Goal: Book appointment/travel/reservation

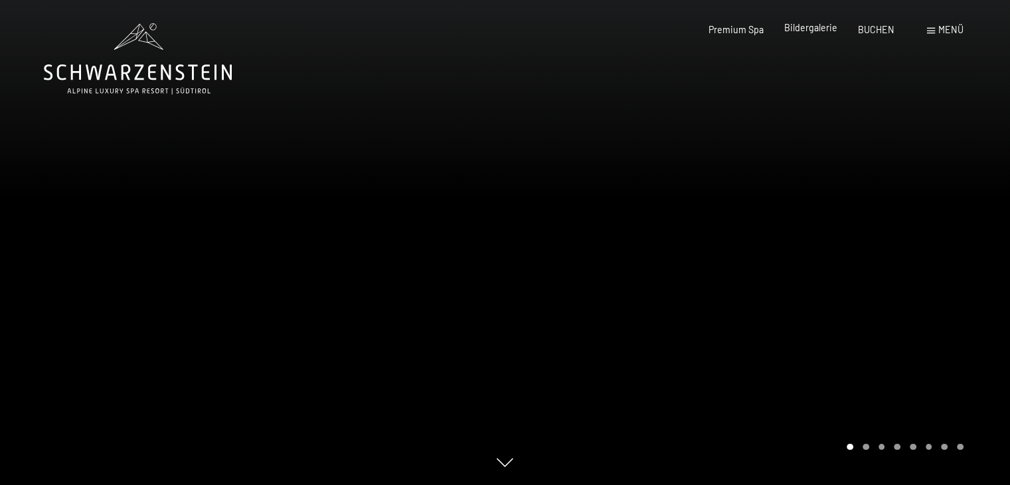
click at [801, 33] on span "Bildergalerie" at bounding box center [810, 27] width 53 height 11
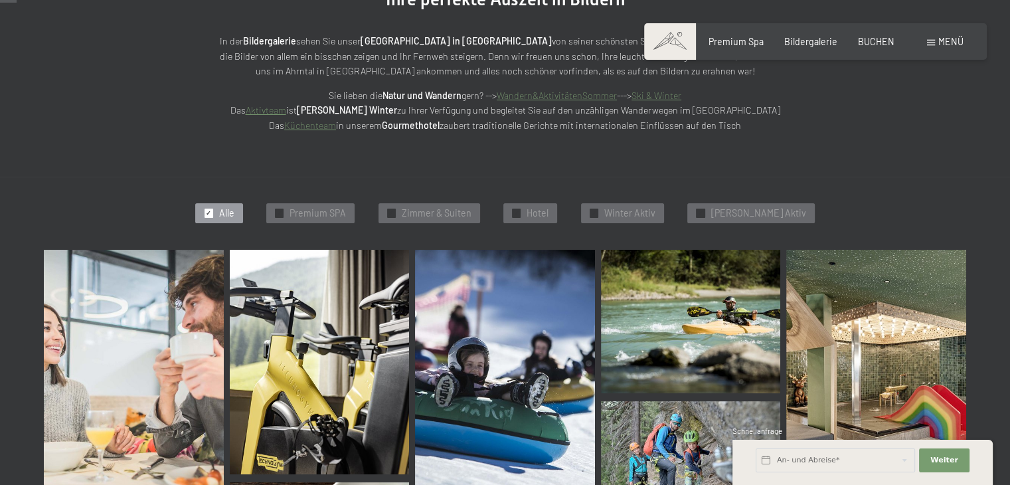
scroll to position [266, 0]
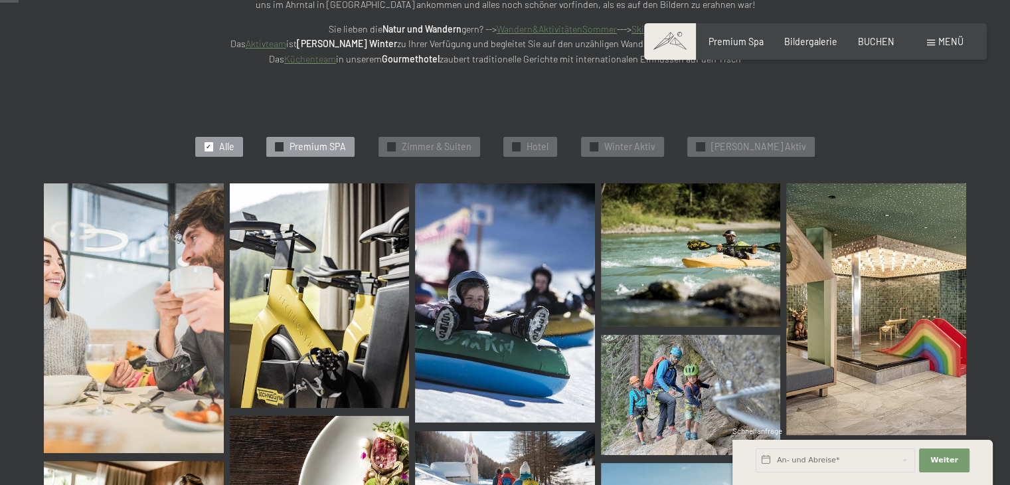
click at [322, 143] on span "Premium SPA" at bounding box center [318, 146] width 56 height 13
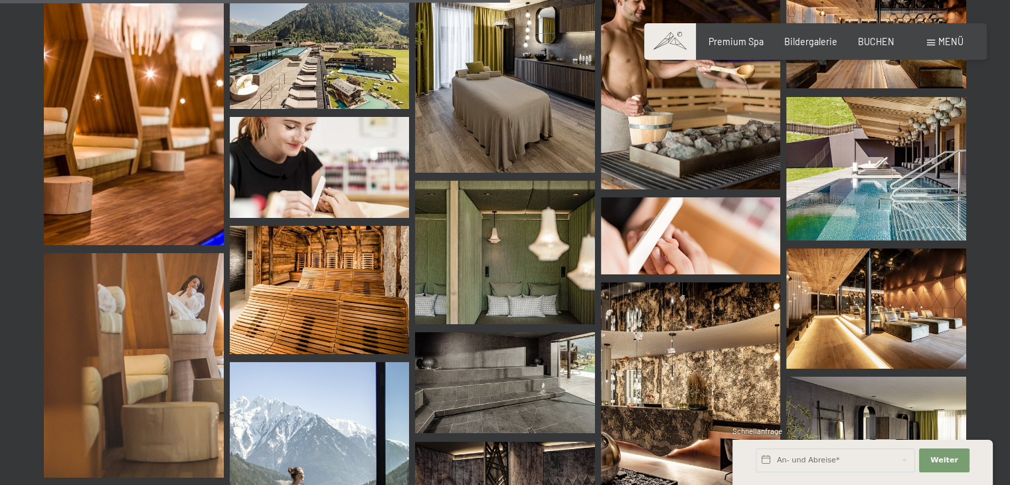
scroll to position [1213, 0]
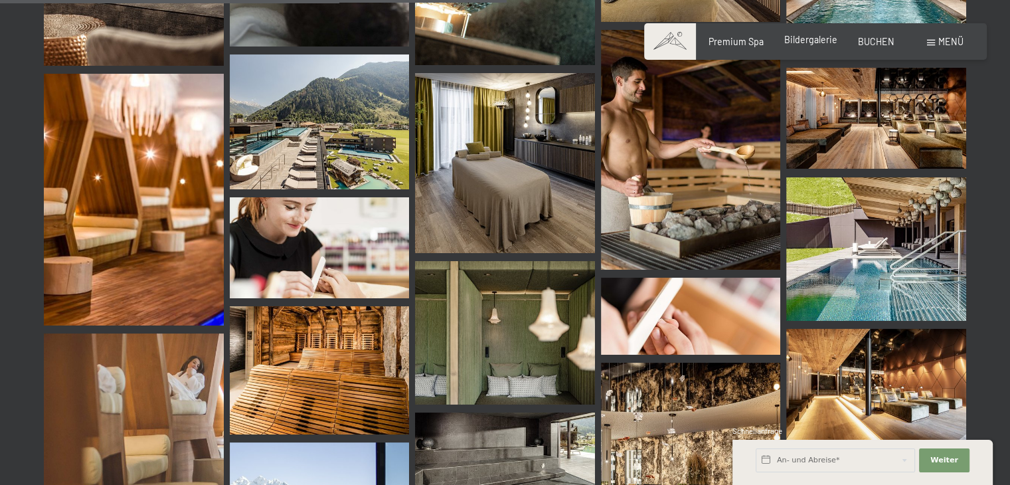
click at [819, 43] on span "Bildergalerie" at bounding box center [810, 39] width 53 height 11
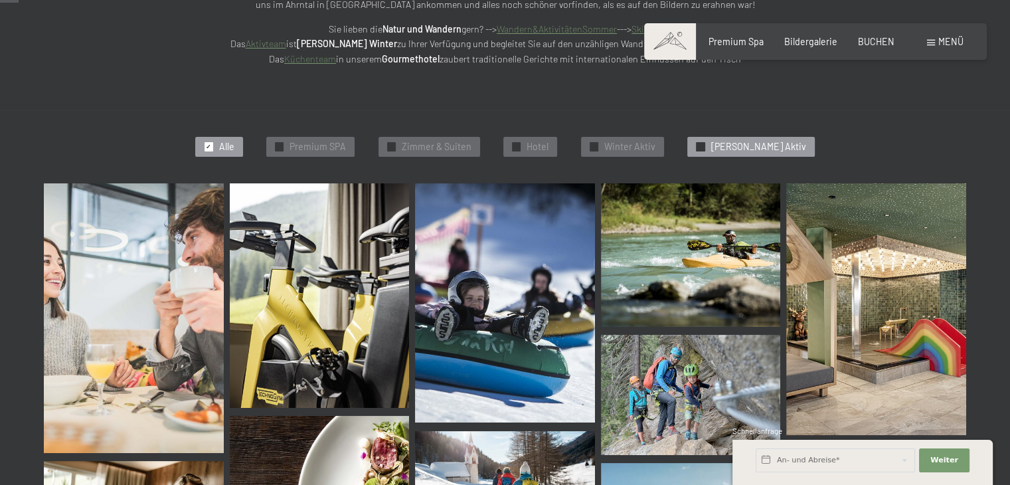
click at [761, 153] on span "[PERSON_NAME] Aktiv" at bounding box center [758, 146] width 95 height 13
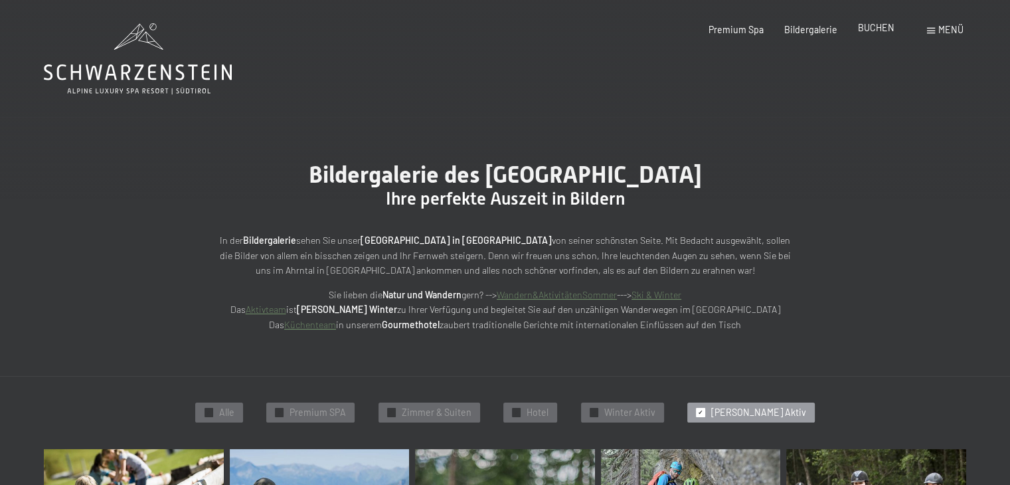
click at [865, 25] on span "BUCHEN" at bounding box center [876, 27] width 37 height 11
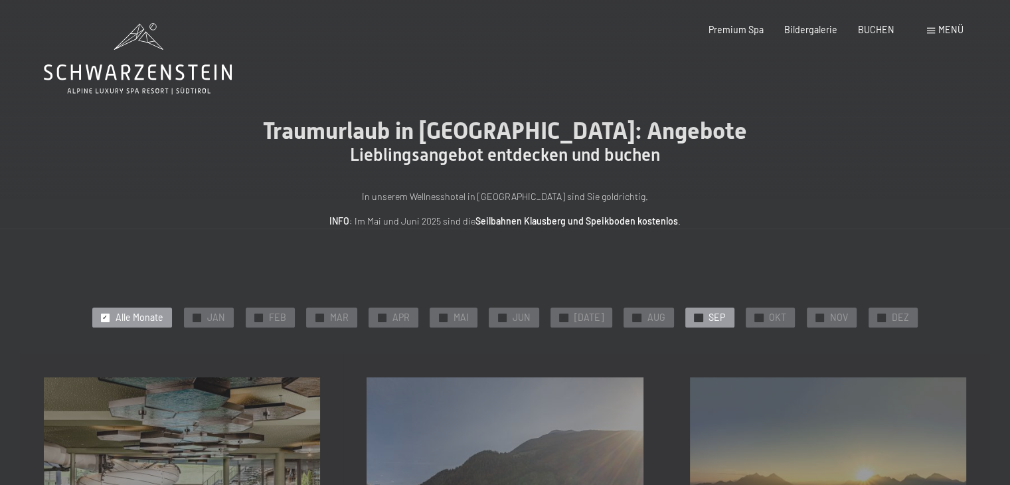
click at [699, 316] on div "✓ SEP" at bounding box center [709, 318] width 48 height 20
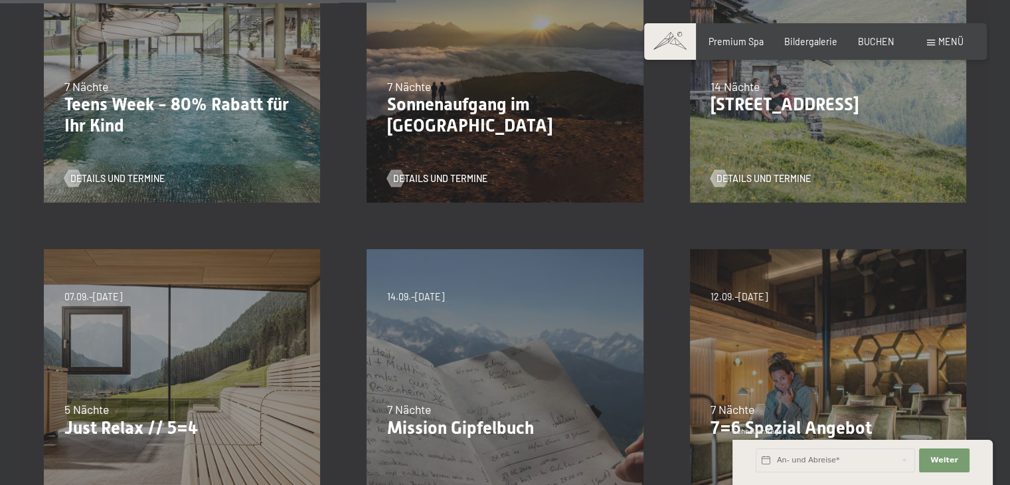
scroll to position [531, 0]
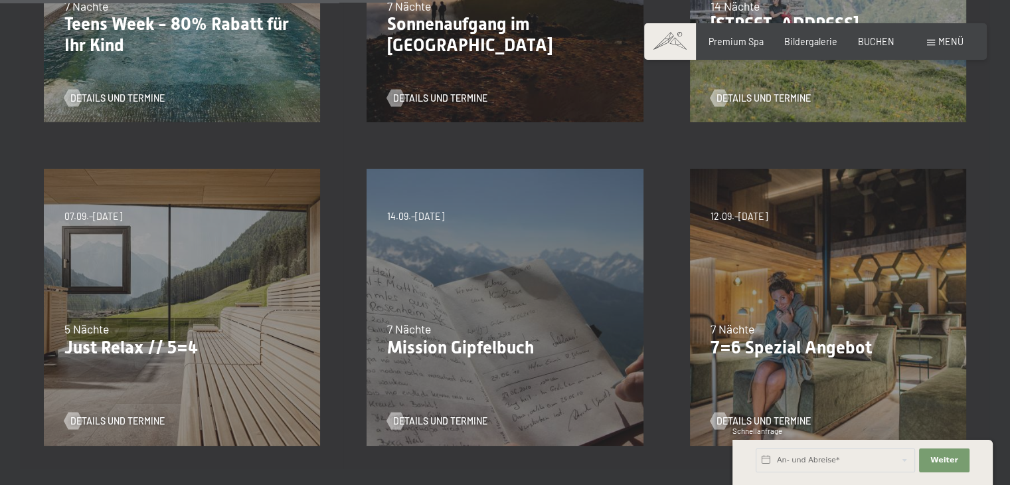
click at [791, 348] on p "7=6 Spezial Angebot" at bounding box center [828, 347] width 235 height 21
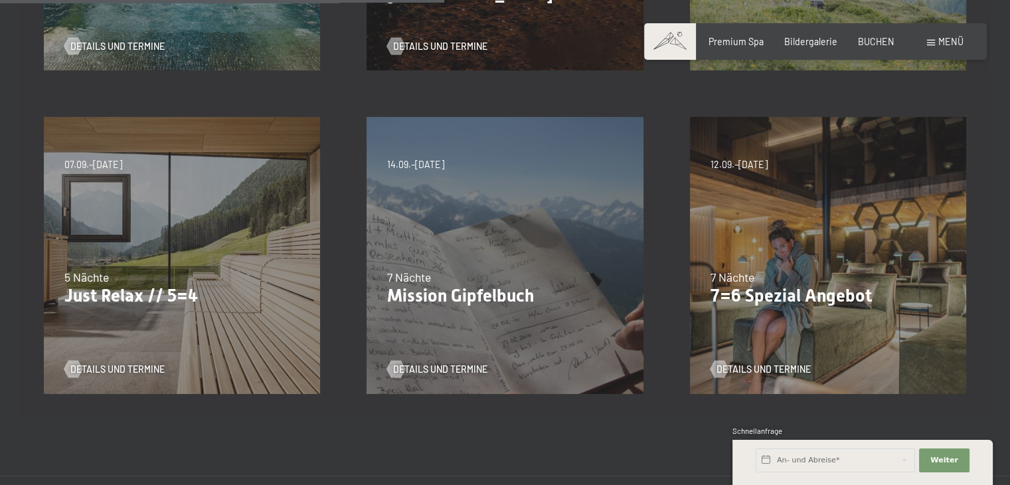
scroll to position [598, 0]
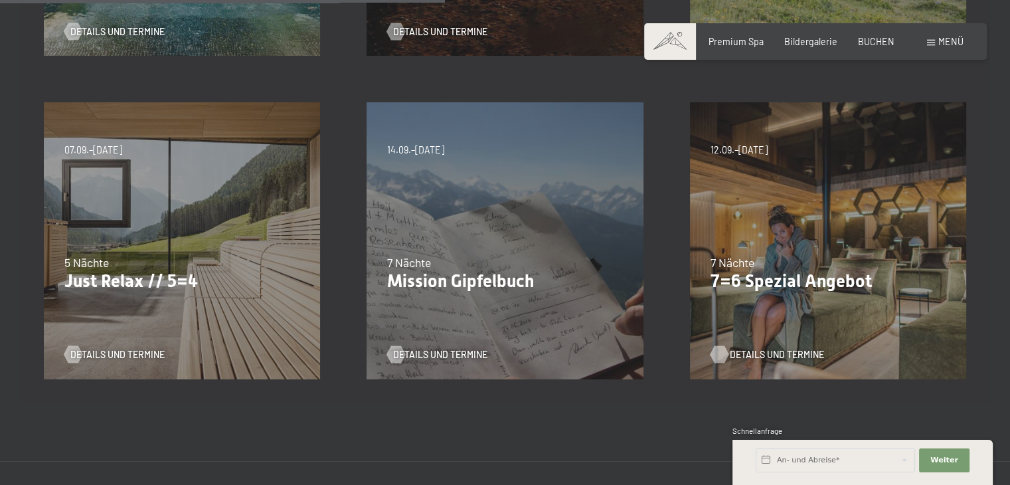
click at [788, 351] on span "Details und Termine" at bounding box center [777, 354] width 94 height 13
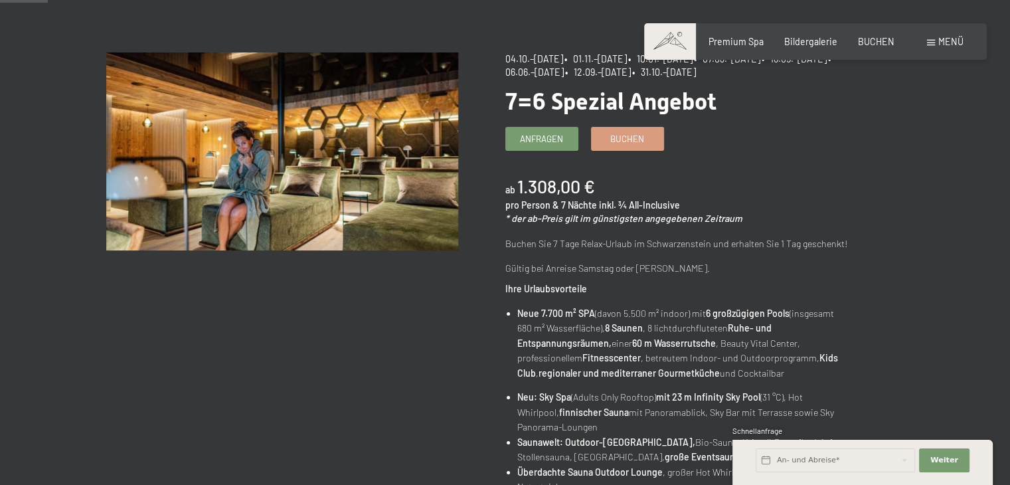
scroll to position [199, 0]
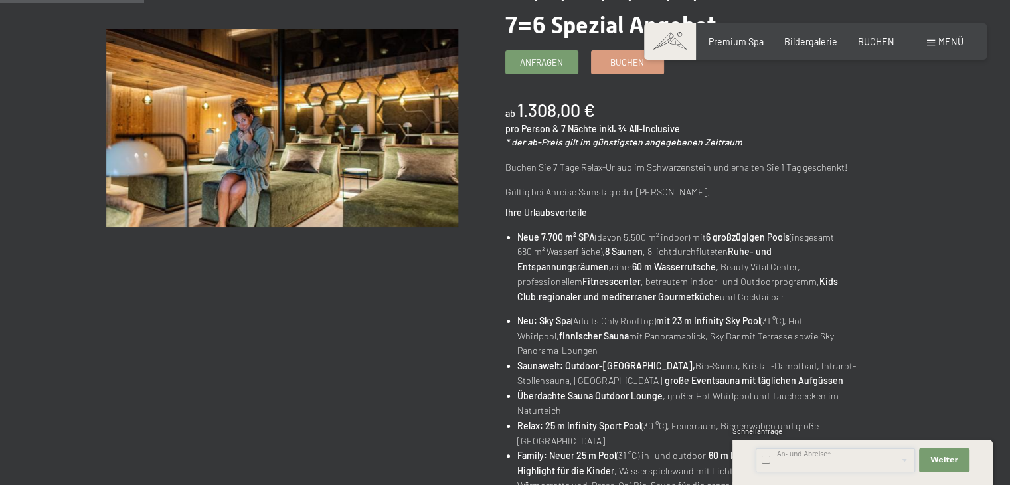
click at [815, 452] on input "text" at bounding box center [835, 460] width 159 height 24
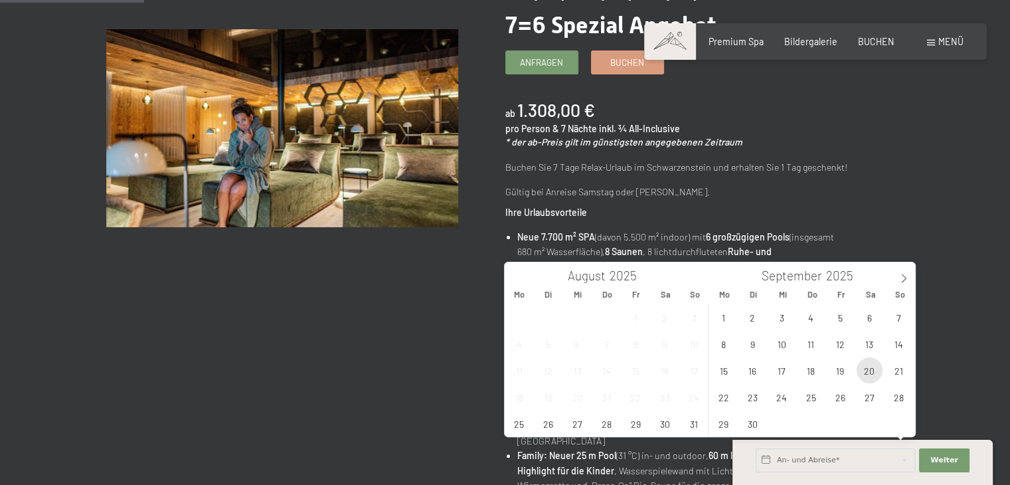
click at [871, 373] on span "20" at bounding box center [870, 370] width 26 height 26
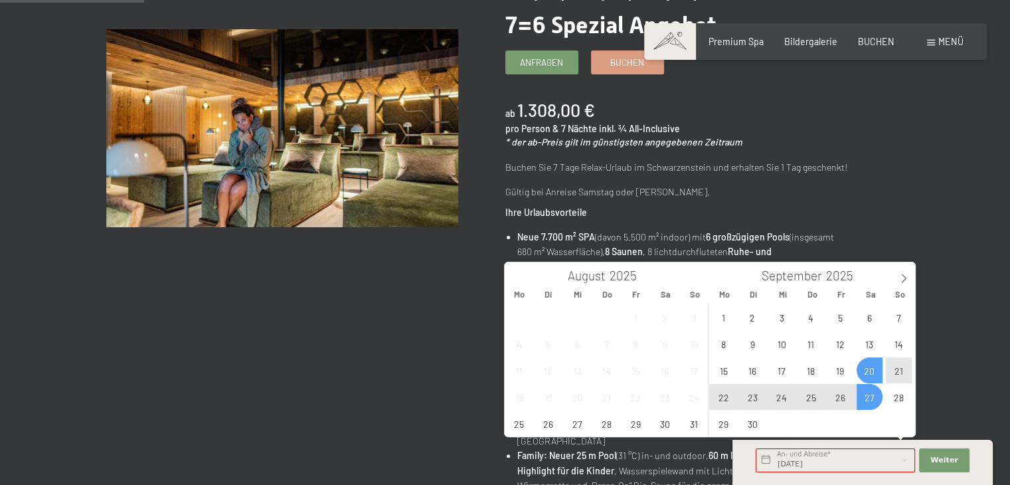
click at [871, 400] on span "27" at bounding box center [870, 397] width 26 height 26
type input "Sa. 20.09.2025 - Sa. 27.09.2025"
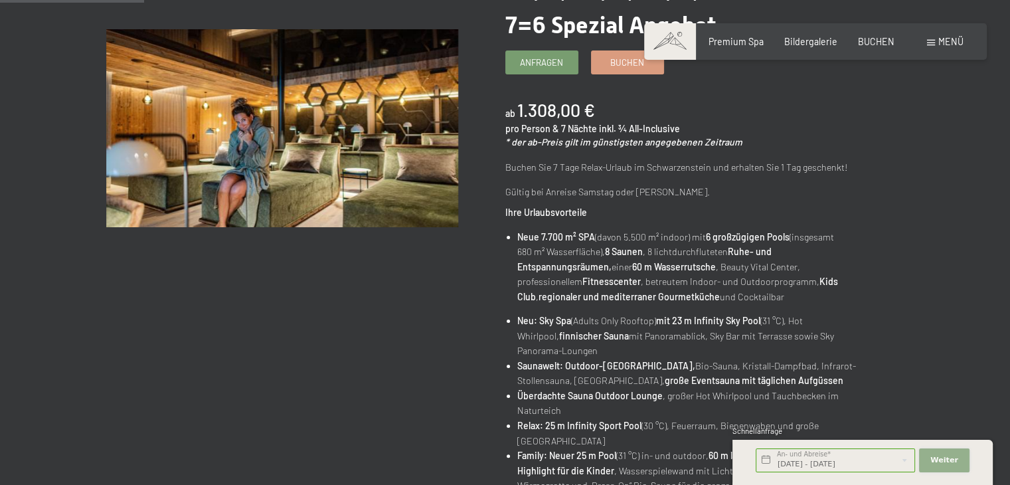
click at [934, 455] on span "Weiter" at bounding box center [945, 460] width 28 height 11
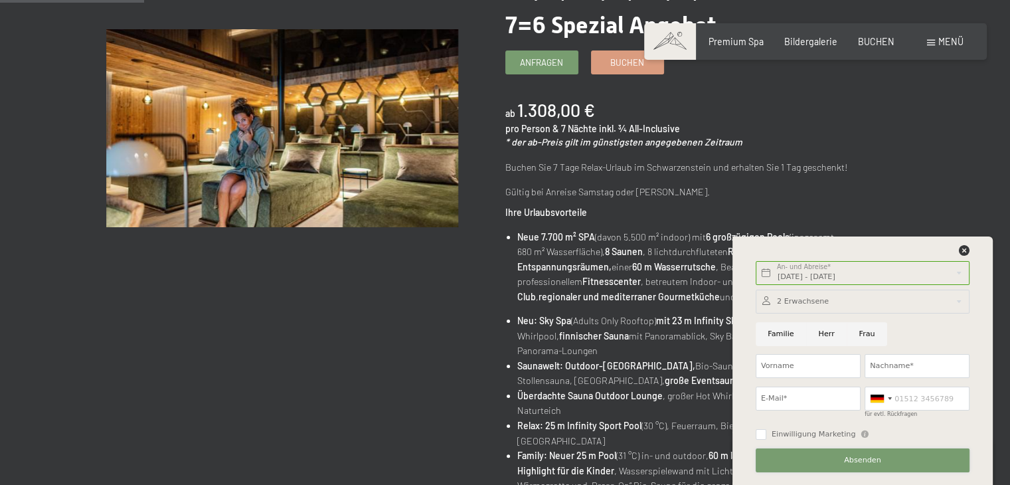
click at [888, 460] on button "Absenden" at bounding box center [863, 460] width 214 height 24
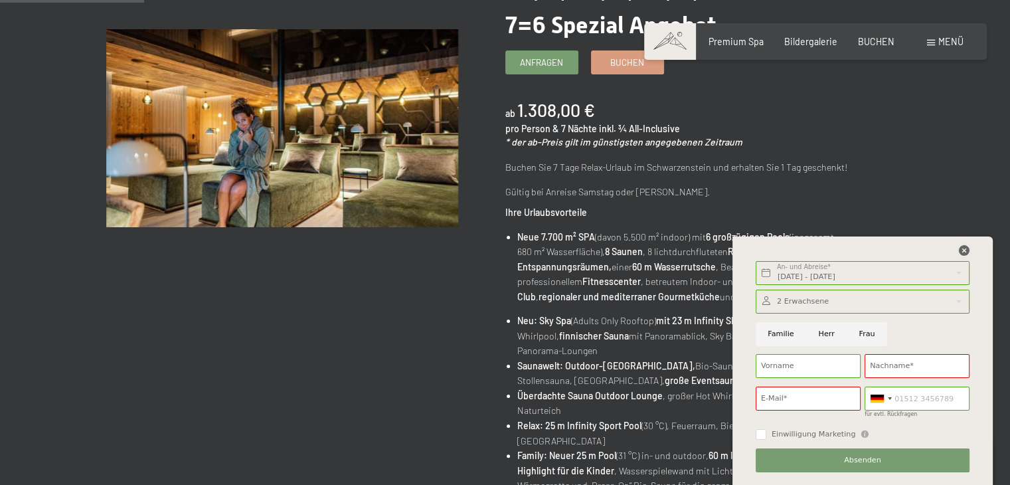
click at [967, 249] on icon at bounding box center [964, 250] width 11 height 11
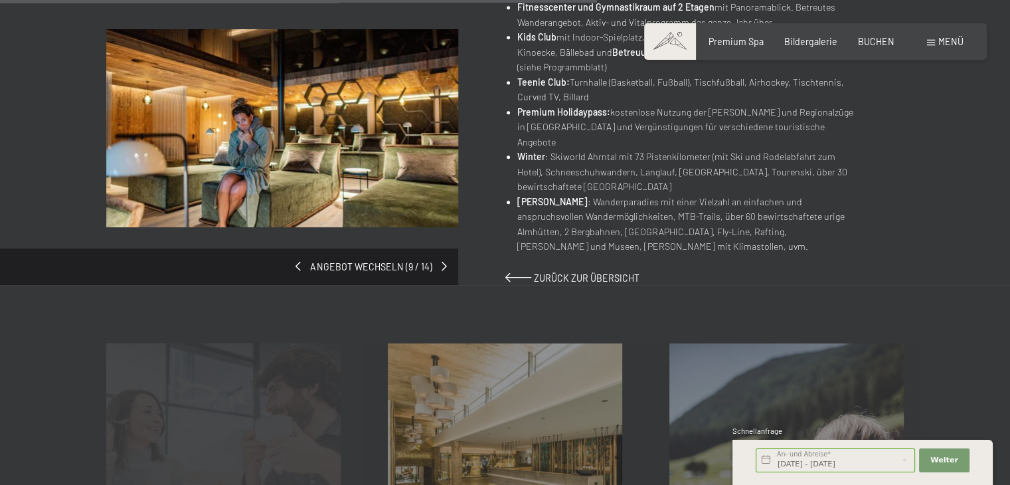
scroll to position [923, 0]
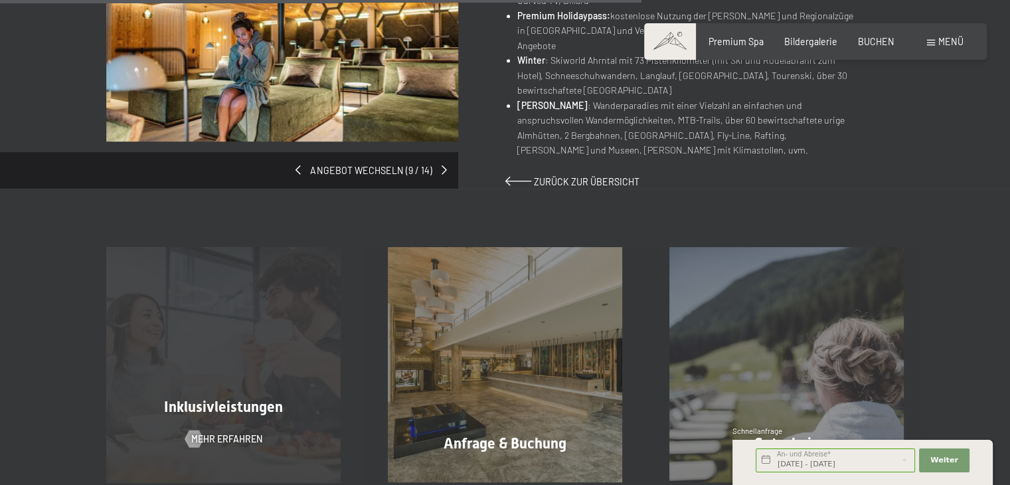
click at [248, 345] on div "Inklusivleistungen Mehr erfahren" at bounding box center [224, 364] width 282 height 234
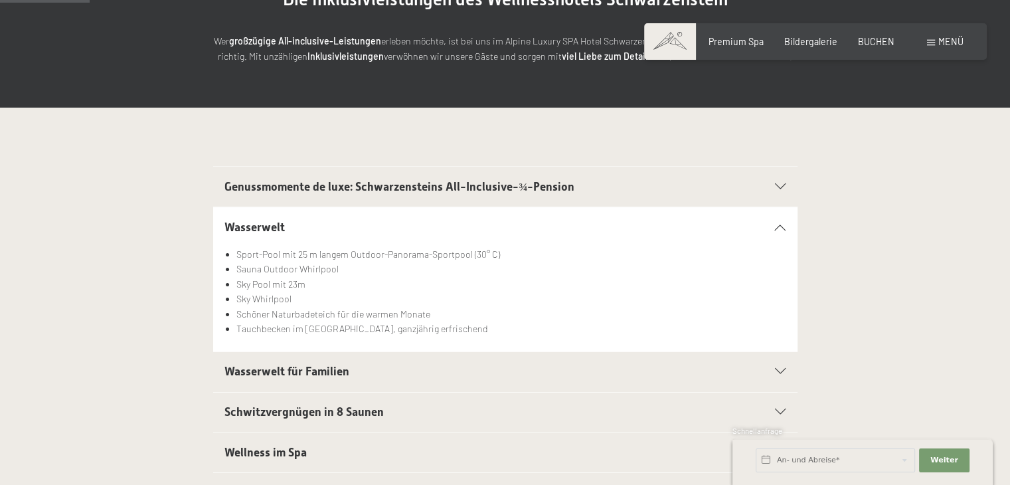
click at [272, 376] on span "Wasserwelt für Familien" at bounding box center [287, 371] width 125 height 13
